Goal: Use online tool/utility: Utilize a website feature to perform a specific function

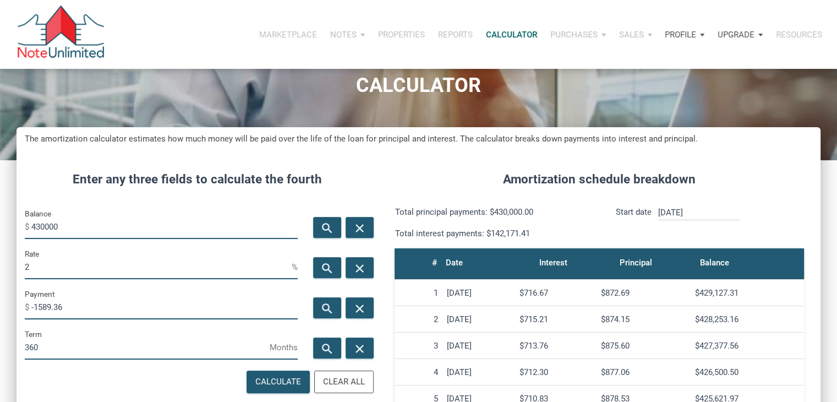
scroll to position [546, 804]
click at [71, 227] on input "430000" at bounding box center [164, 226] width 266 height 25
type input "240000"
click at [330, 313] on icon "search" at bounding box center [327, 309] width 13 height 14
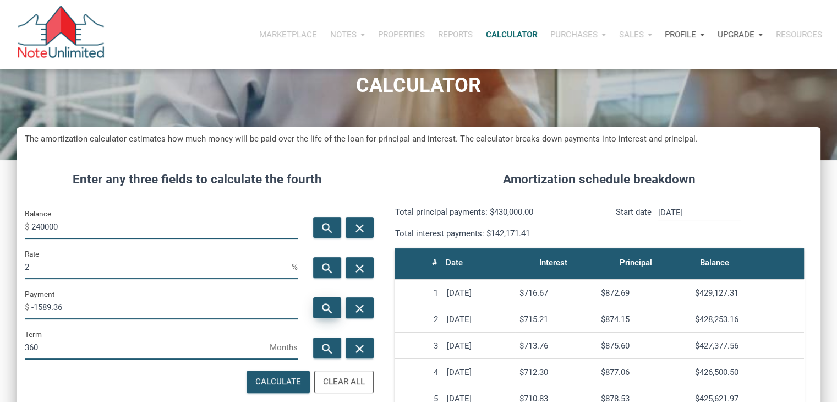
type input "-887.09"
click at [195, 266] on input "2" at bounding box center [158, 266] width 267 height 25
type input "3"
click at [328, 306] on icon "search" at bounding box center [327, 309] width 13 height 14
type input "-1011.85"
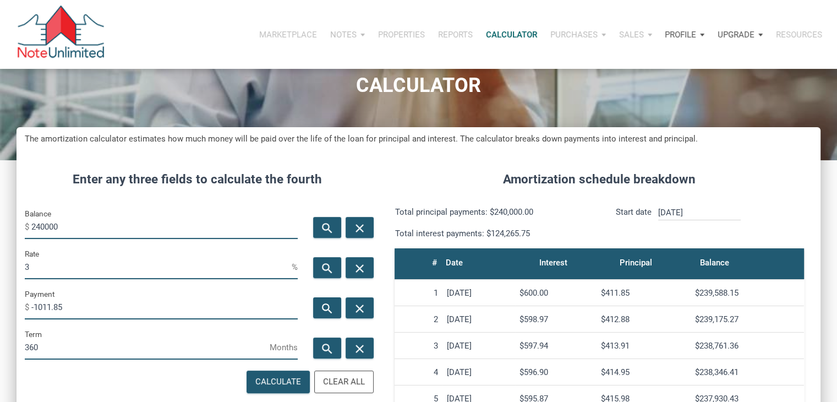
click at [89, 259] on input "3" at bounding box center [158, 266] width 267 height 25
type input "4"
click at [324, 304] on icon "search" at bounding box center [327, 309] width 13 height 14
type input "-1145.8"
